Goal: Task Accomplishment & Management: Manage account settings

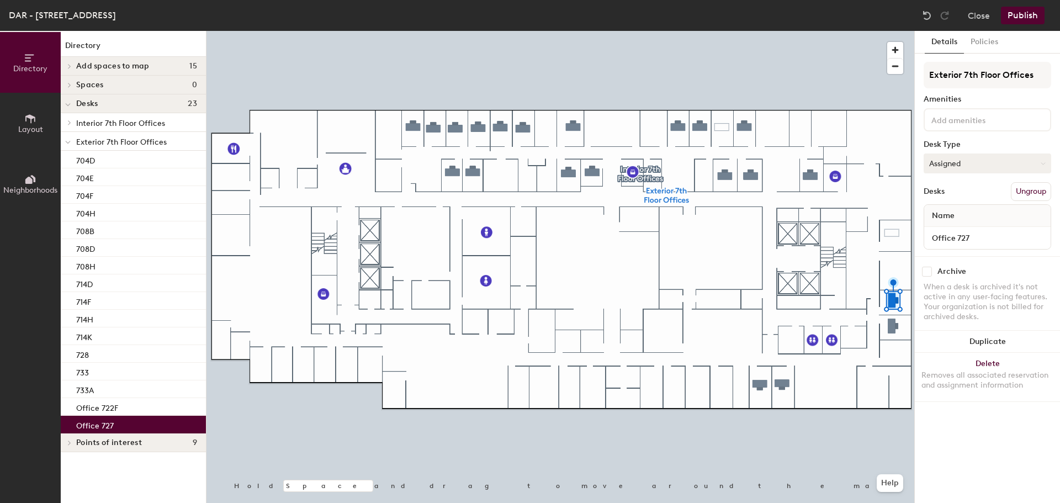
click at [995, 165] on button "Assigned" at bounding box center [988, 164] width 128 height 20
click at [802, 31] on div at bounding box center [561, 31] width 708 height 0
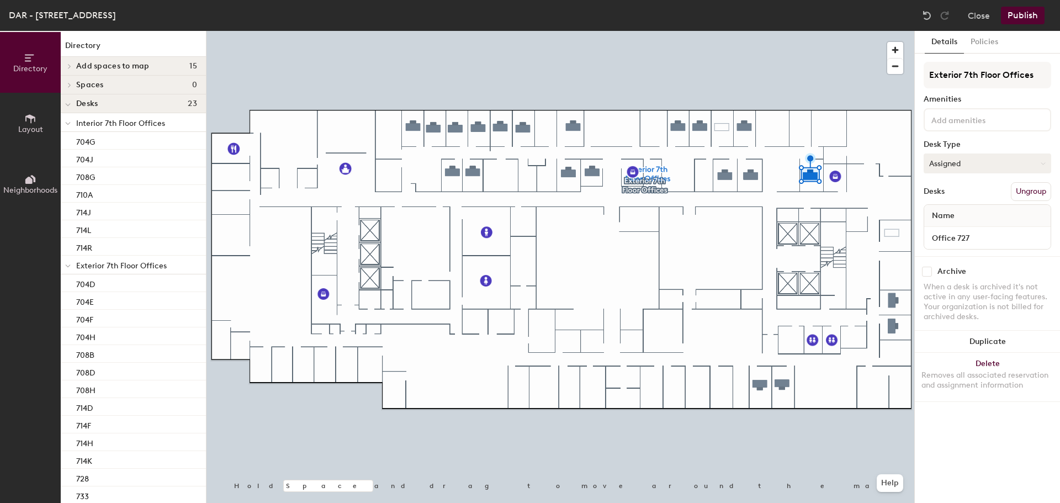
click at [962, 168] on button "Assigned" at bounding box center [988, 164] width 128 height 20
click at [962, 228] on div "Hoteled" at bounding box center [979, 231] width 110 height 17
click at [1023, 20] on button "Publish" at bounding box center [1023, 16] width 44 height 18
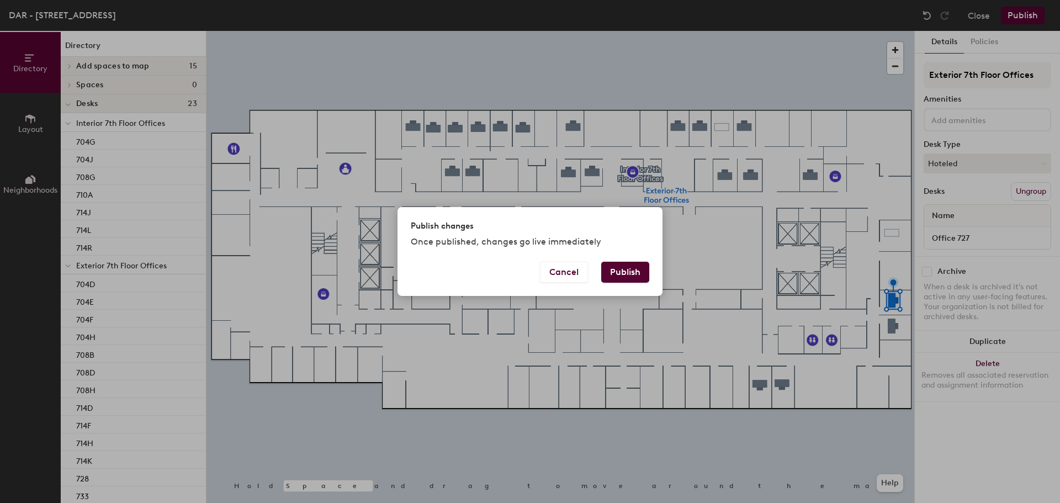
click at [651, 271] on div "Cancel Publish" at bounding box center [530, 279] width 265 height 34
drag, startPoint x: 647, startPoint y: 276, endPoint x: 682, endPoint y: 284, distance: 35.9
click at [646, 276] on button "Publish" at bounding box center [625, 272] width 48 height 21
